Goal: Information Seeking & Learning: Compare options

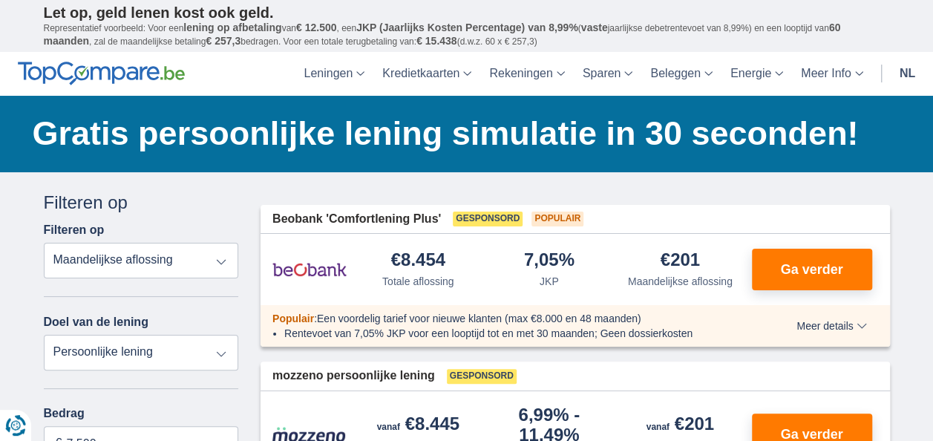
click at [229, 258] on select "Totale aflossing JKP Maandelijkse aflossing" at bounding box center [141, 261] width 195 height 36
click at [168, 352] on select "Persoonlijke lening Auto Moto / fiets Mobilhome / caravan Renovatie Energie Sch…" at bounding box center [141, 353] width 195 height 36
select select "overdrafts"
click at [44, 335] on select "Persoonlijke lening Auto Moto / fiets Mobilhome / caravan Renovatie Energie Sch…" at bounding box center [141, 353] width 195 height 36
type input "2.000"
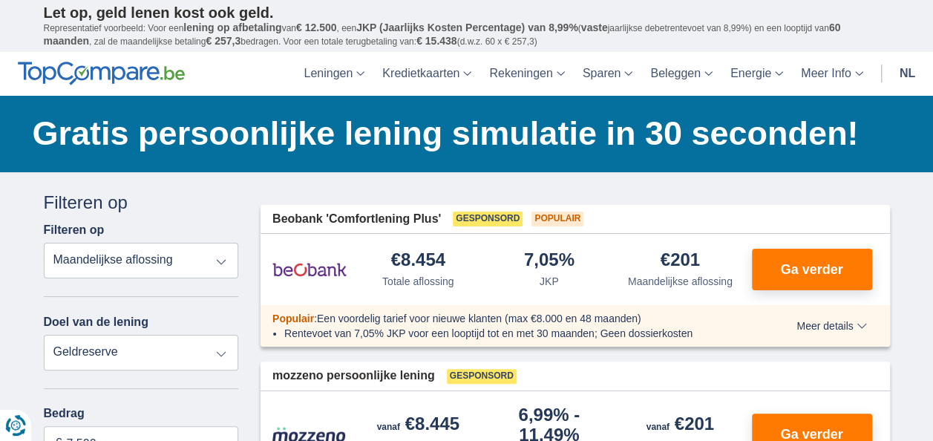
type input "2500"
select select "24"
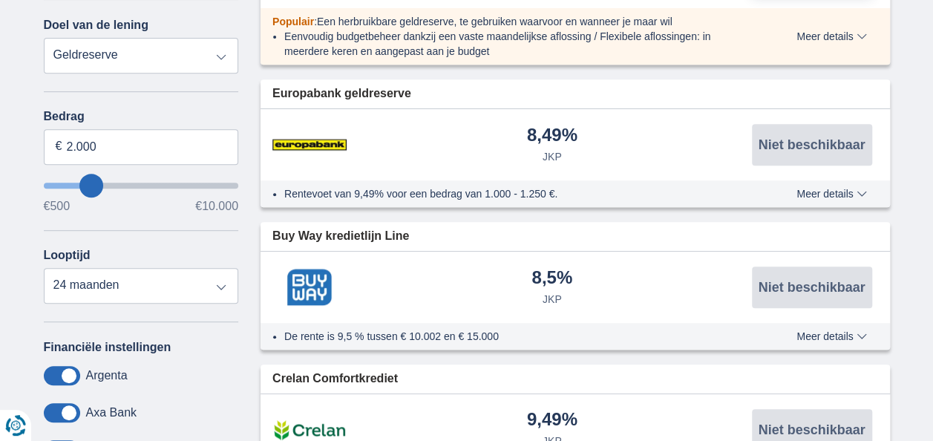
scroll to position [223, 0]
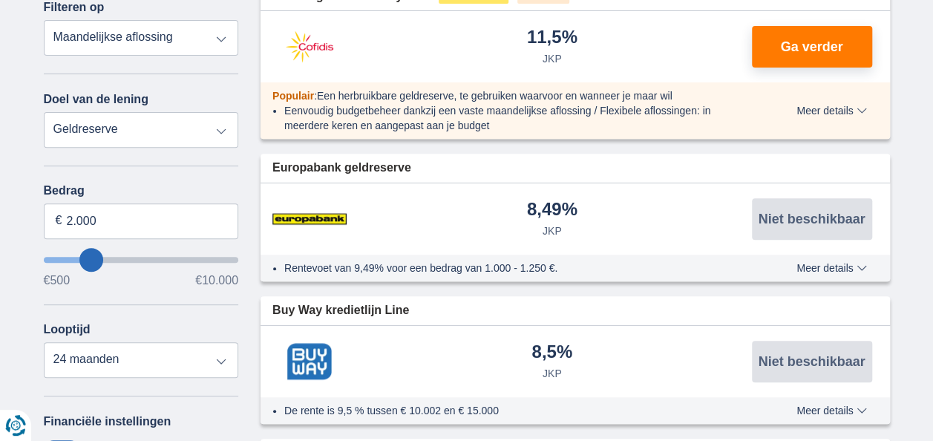
click at [230, 129] on select "Persoonlijke lening Auto Moto / fiets Mobilhome / caravan Renovatie Energie Sch…" at bounding box center [141, 130] width 195 height 36
select select "personalLoan"
click at [44, 112] on select "Persoonlijke lening Auto Moto / fiets Mobilhome / caravan Renovatie Energie Sch…" at bounding box center [141, 130] width 195 height 36
type input "7.500"
type input "7250"
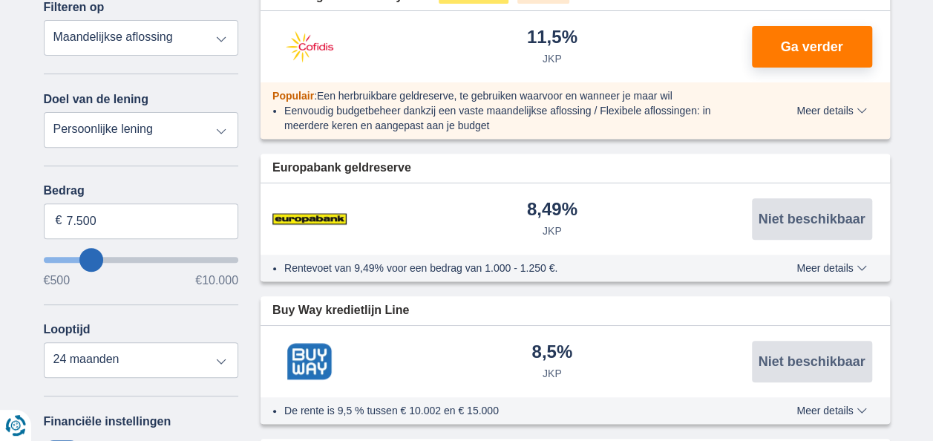
select select "42"
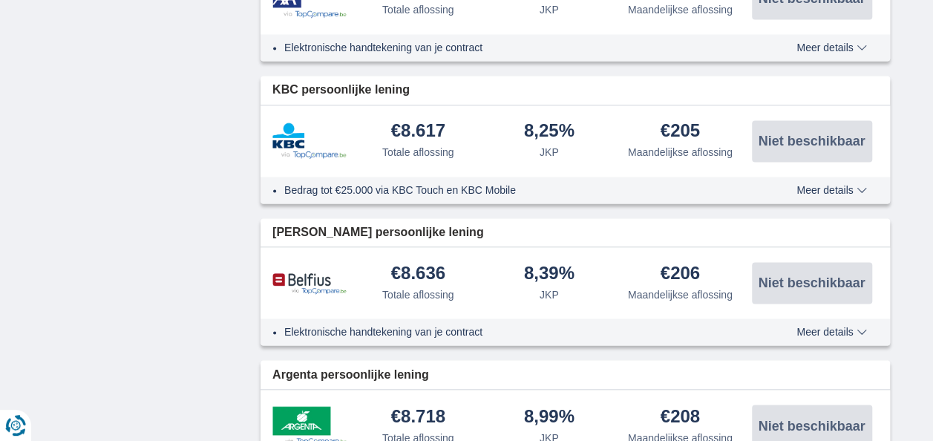
scroll to position [1039, 0]
